Goal: Task Accomplishment & Management: Manage account settings

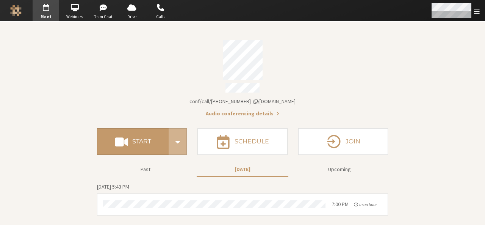
click at [475, 15] on div "Open menu" at bounding box center [455, 10] width 60 height 21
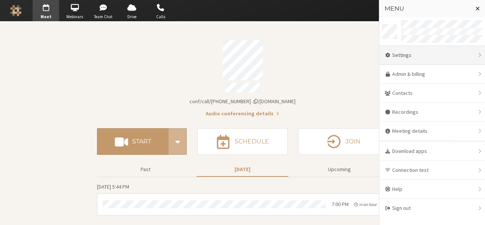
click at [441, 57] on div "Settings" at bounding box center [432, 55] width 106 height 19
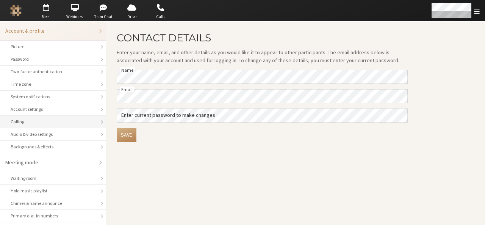
click at [59, 120] on div "Calling" at bounding box center [53, 121] width 84 height 7
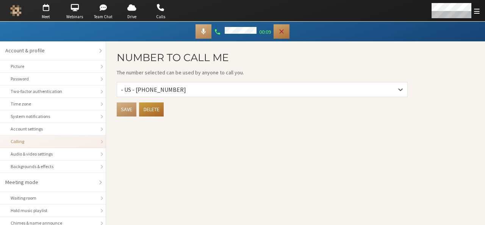
click at [279, 32] on icon "Hangup" at bounding box center [282, 32] width 8 height 8
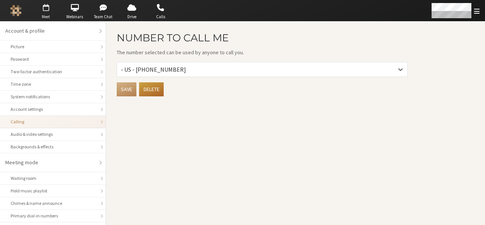
click at [48, 10] on span "button" at bounding box center [46, 8] width 27 height 12
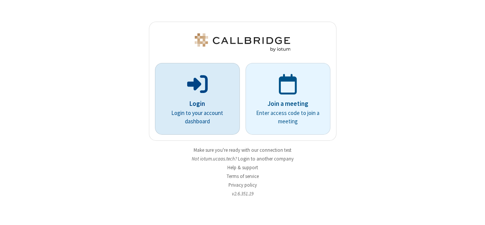
click at [224, 84] on p at bounding box center [197, 83] width 64 height 23
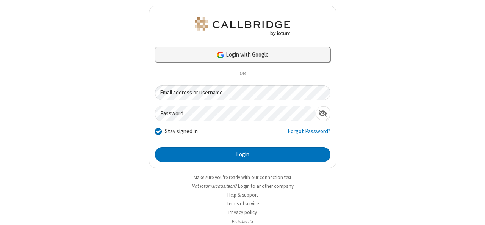
click at [235, 51] on link "Login with Google" at bounding box center [242, 54] width 175 height 15
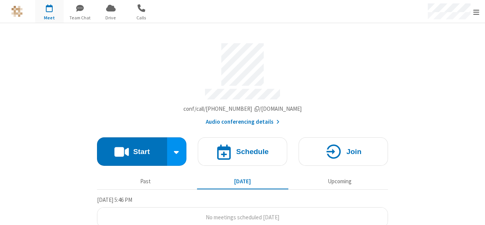
scroll to position [5, 0]
